Goal: Book appointment/travel/reservation

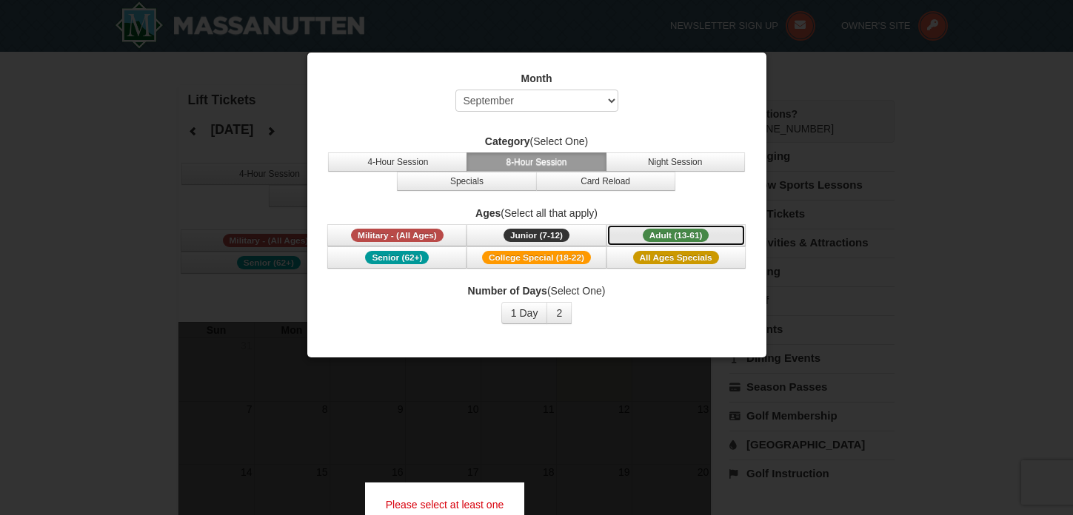
click at [658, 232] on span "Adult (13-61)" at bounding box center [676, 235] width 67 height 13
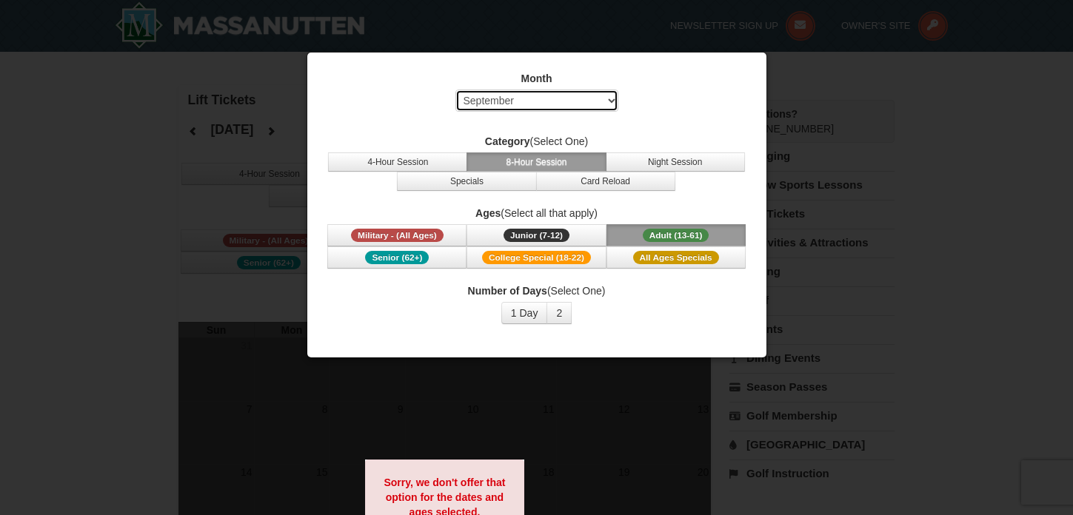
click at [561, 93] on select "Select September October November December January February March April May Jun…" at bounding box center [536, 101] width 163 height 22
click at [455, 90] on select "Select September October November December January February March April May Jun…" at bounding box center [536, 101] width 163 height 22
click at [670, 237] on span "Adult (13-61)" at bounding box center [676, 235] width 67 height 13
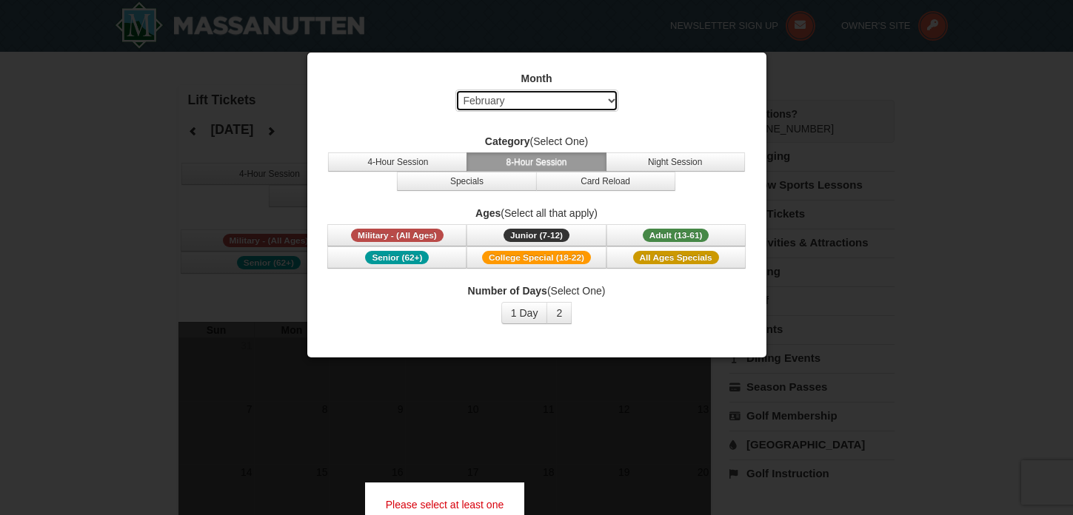
click at [600, 108] on select "Select September October November December January February March April May Jun…" at bounding box center [536, 101] width 163 height 22
click at [455, 90] on select "Select September October November December January February March April May Jun…" at bounding box center [536, 101] width 163 height 22
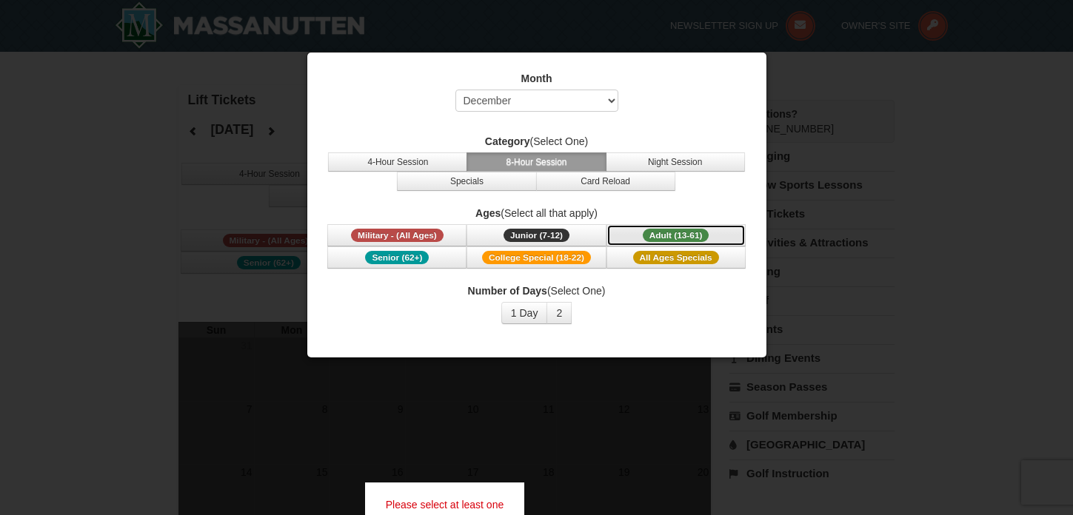
click at [652, 234] on span "Adult (13-61)" at bounding box center [676, 235] width 67 height 13
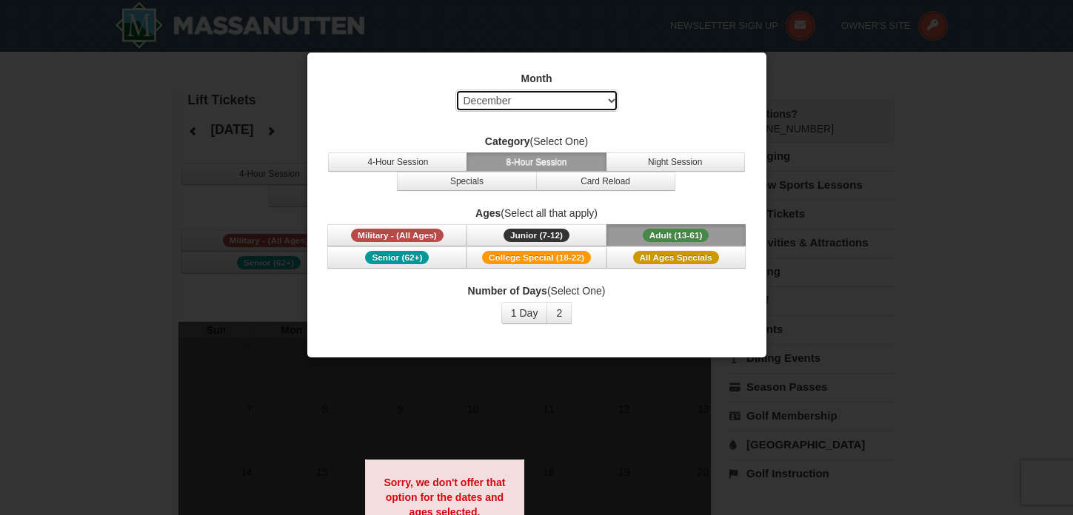
click at [513, 101] on select "Select September October November December January February March April May Jun…" at bounding box center [536, 101] width 163 height 22
select select "11"
click at [455, 90] on select "Select September October November December January February March April May Jun…" at bounding box center [536, 101] width 163 height 22
click at [686, 238] on span "Adult (13-61)" at bounding box center [676, 235] width 67 height 13
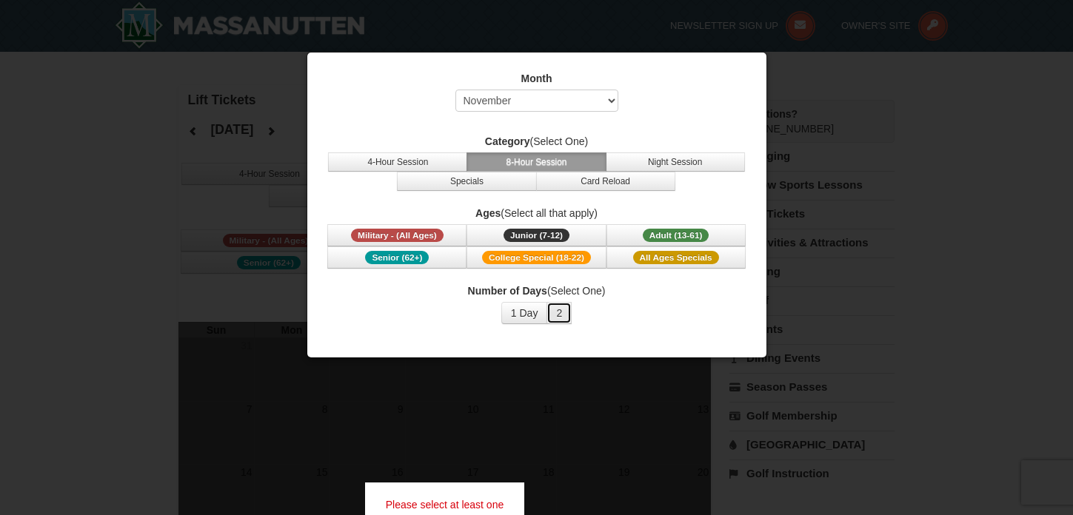
click at [556, 311] on button "2" at bounding box center [558, 313] width 25 height 22
click at [695, 160] on button "Night Session" at bounding box center [675, 162] width 139 height 19
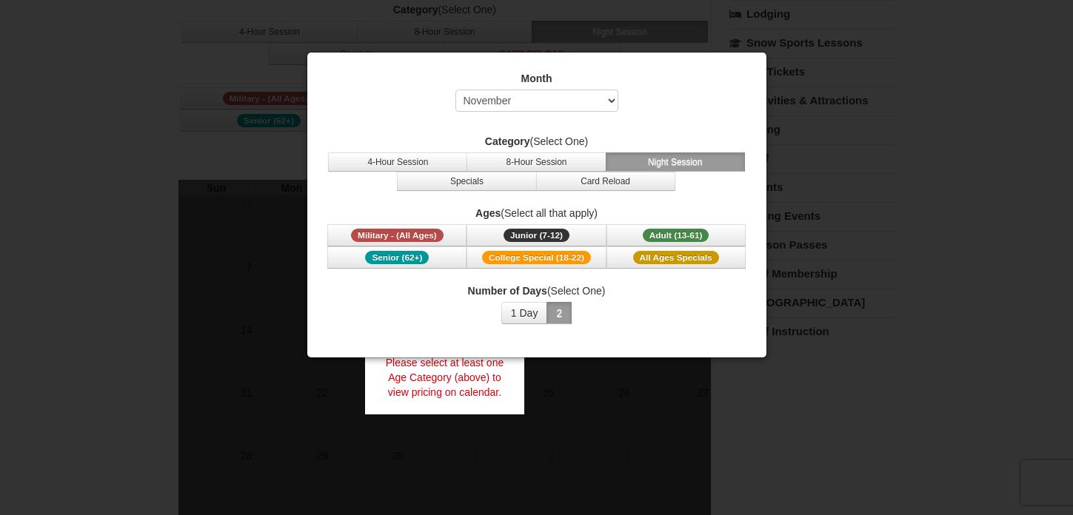
scroll to position [122, 0]
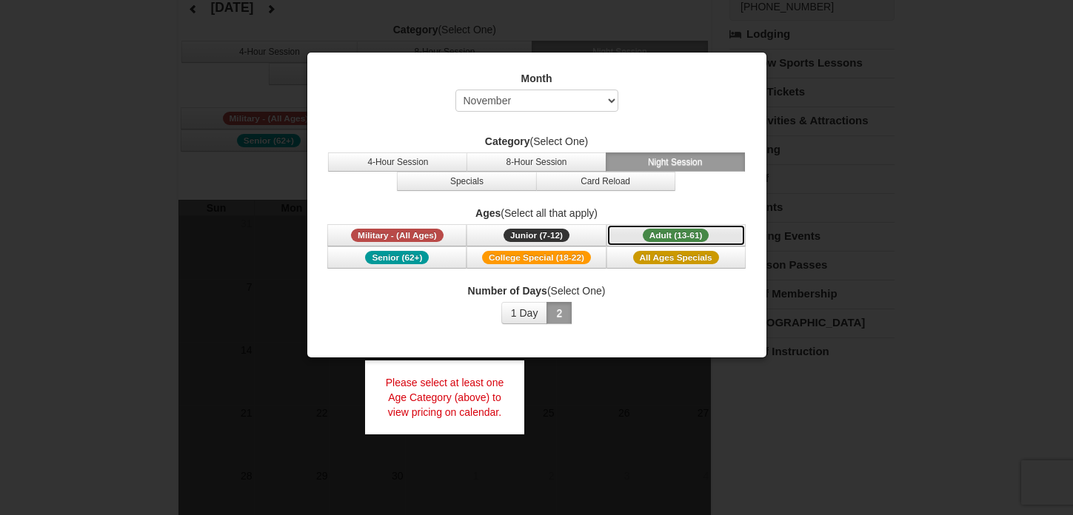
click at [681, 230] on span "Adult (13-61)" at bounding box center [676, 235] width 67 height 13
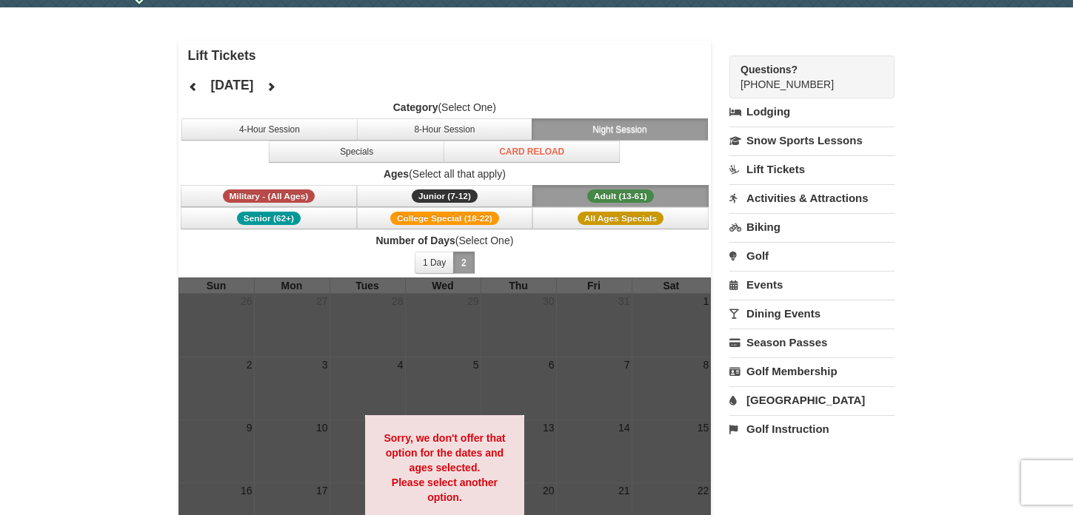
scroll to position [28, 0]
